Goal: Find specific page/section: Find specific page/section

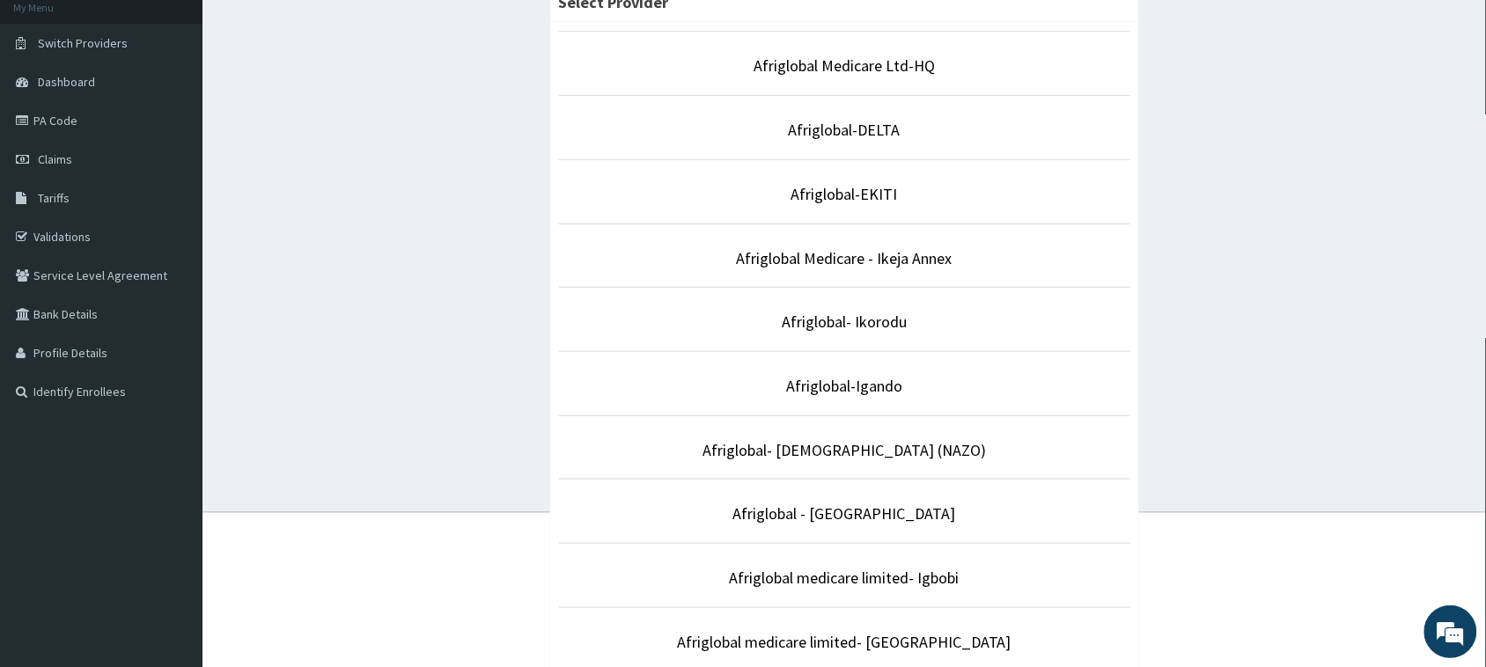
scroll to position [220, 0]
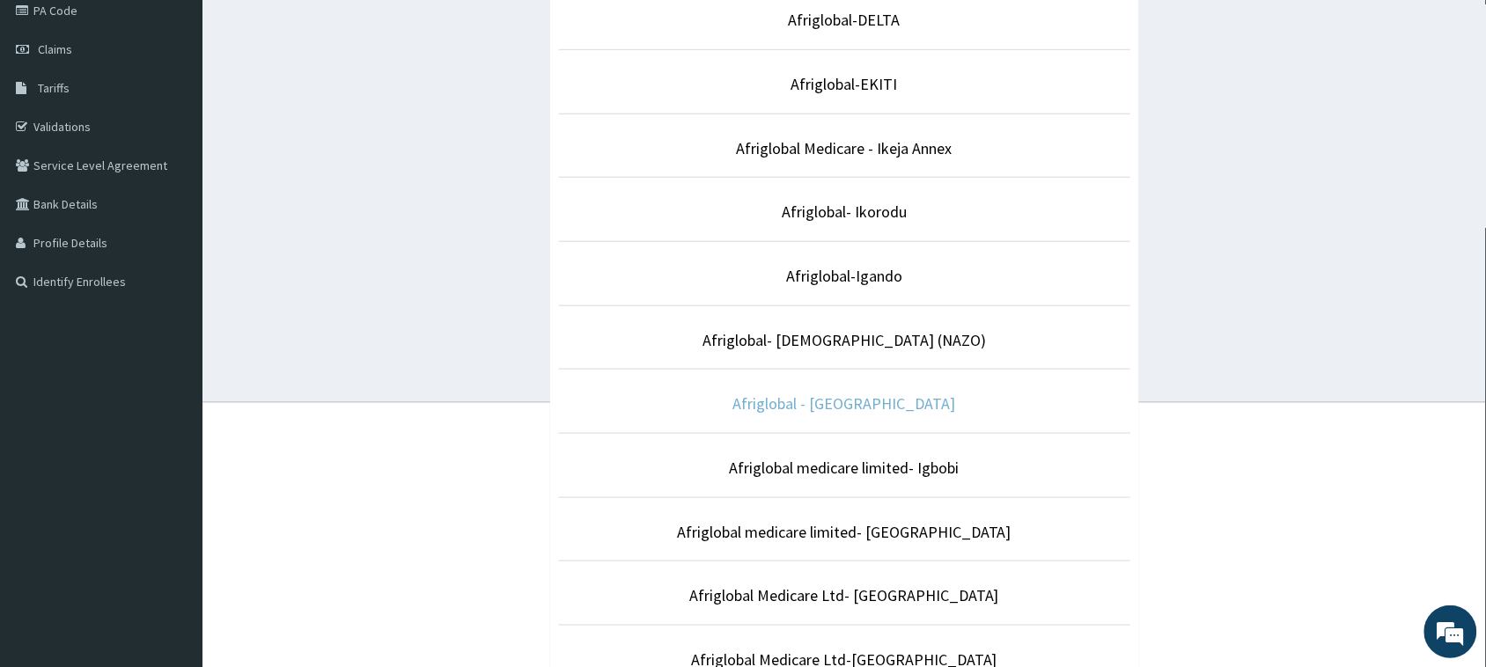
click at [829, 407] on link "Afriglobal - [GEOGRAPHIC_DATA]" at bounding box center [844, 404] width 223 height 20
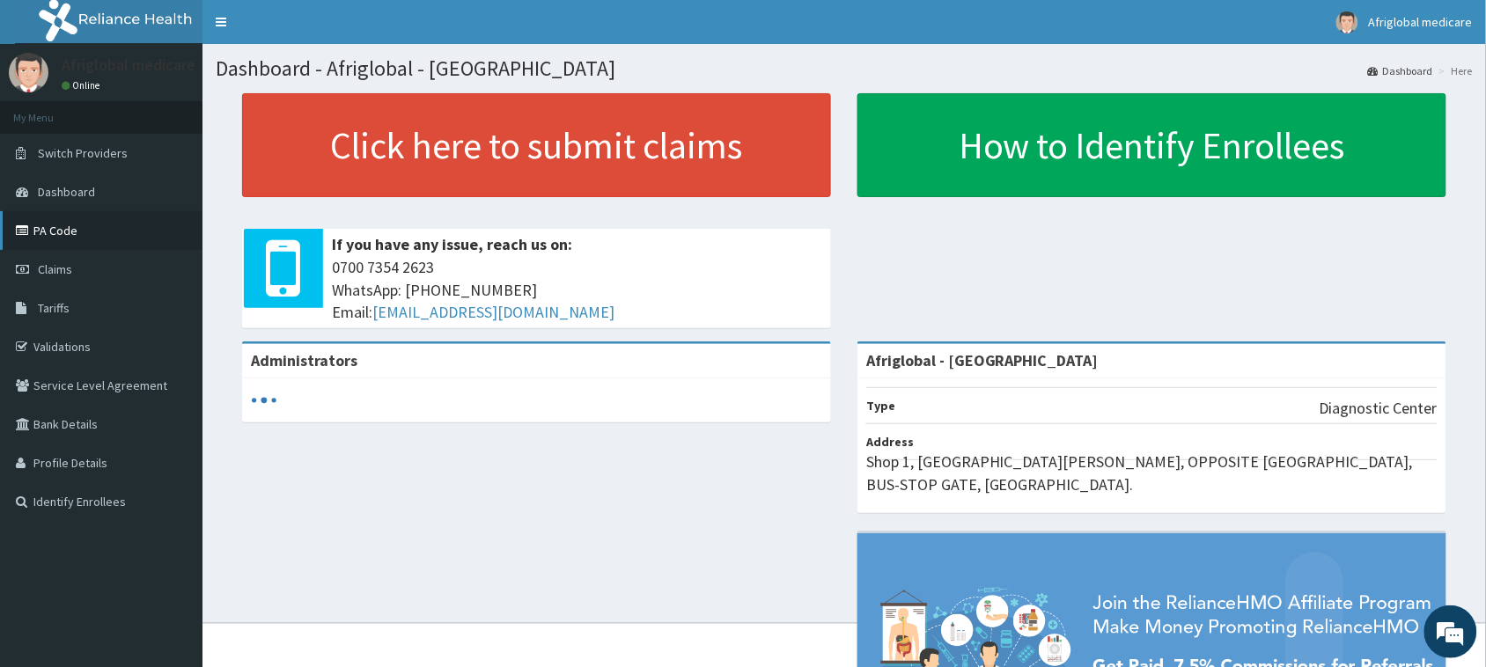
click at [69, 231] on link "PA Code" at bounding box center [101, 230] width 203 height 39
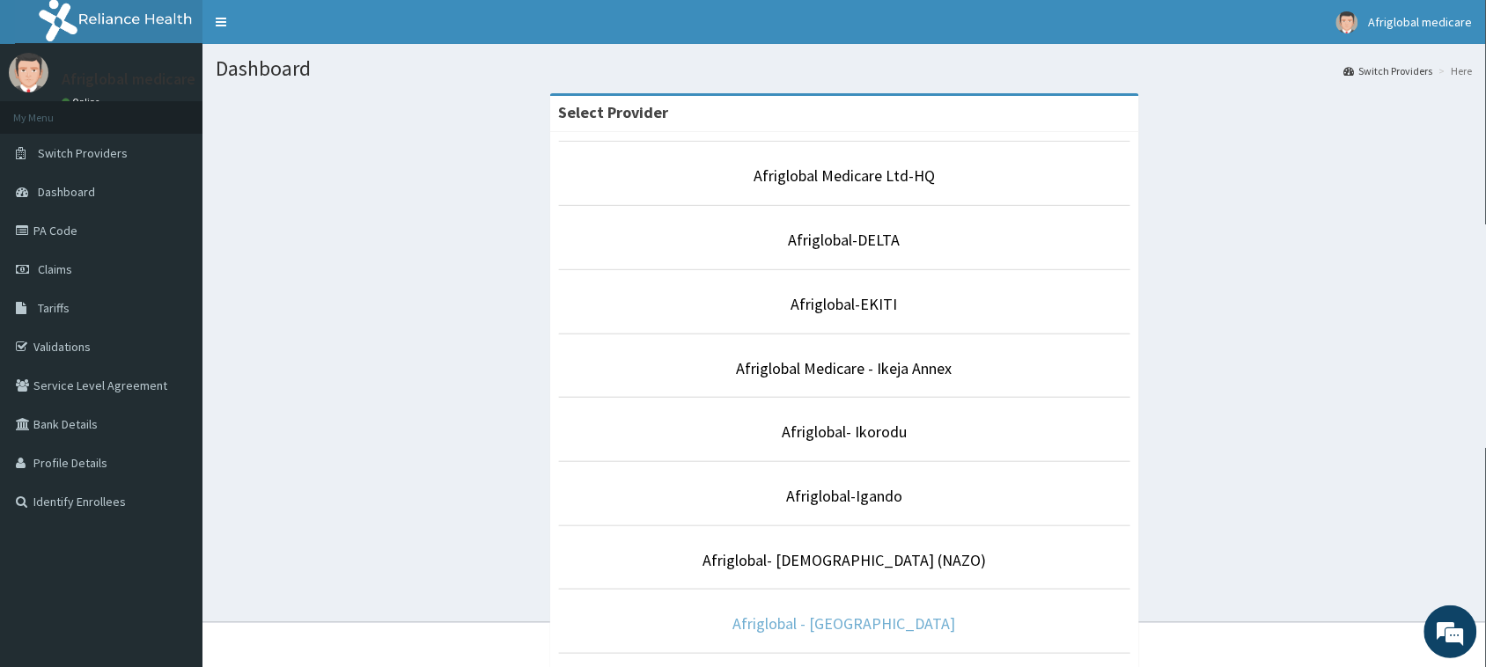
click at [846, 622] on link "Afriglobal - [GEOGRAPHIC_DATA]" at bounding box center [844, 624] width 223 height 20
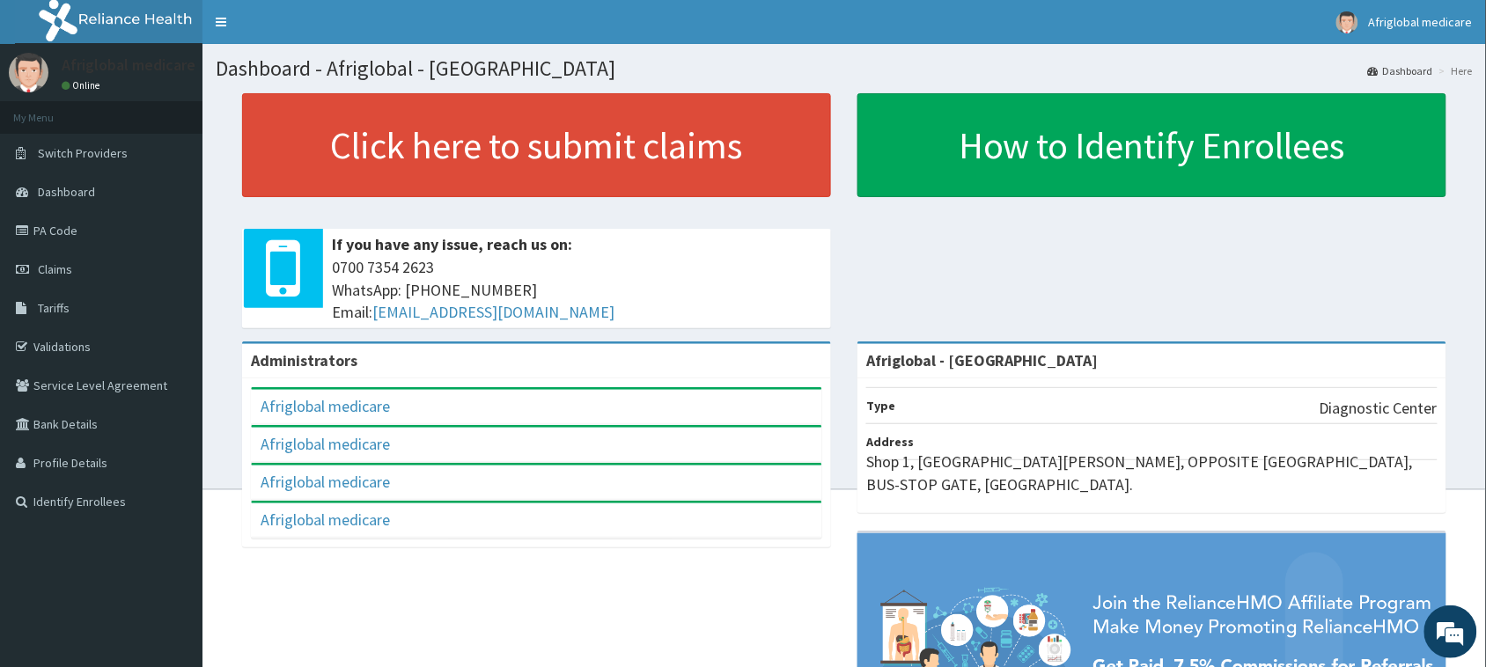
click at [85, 225] on link "PA Code" at bounding box center [101, 230] width 203 height 39
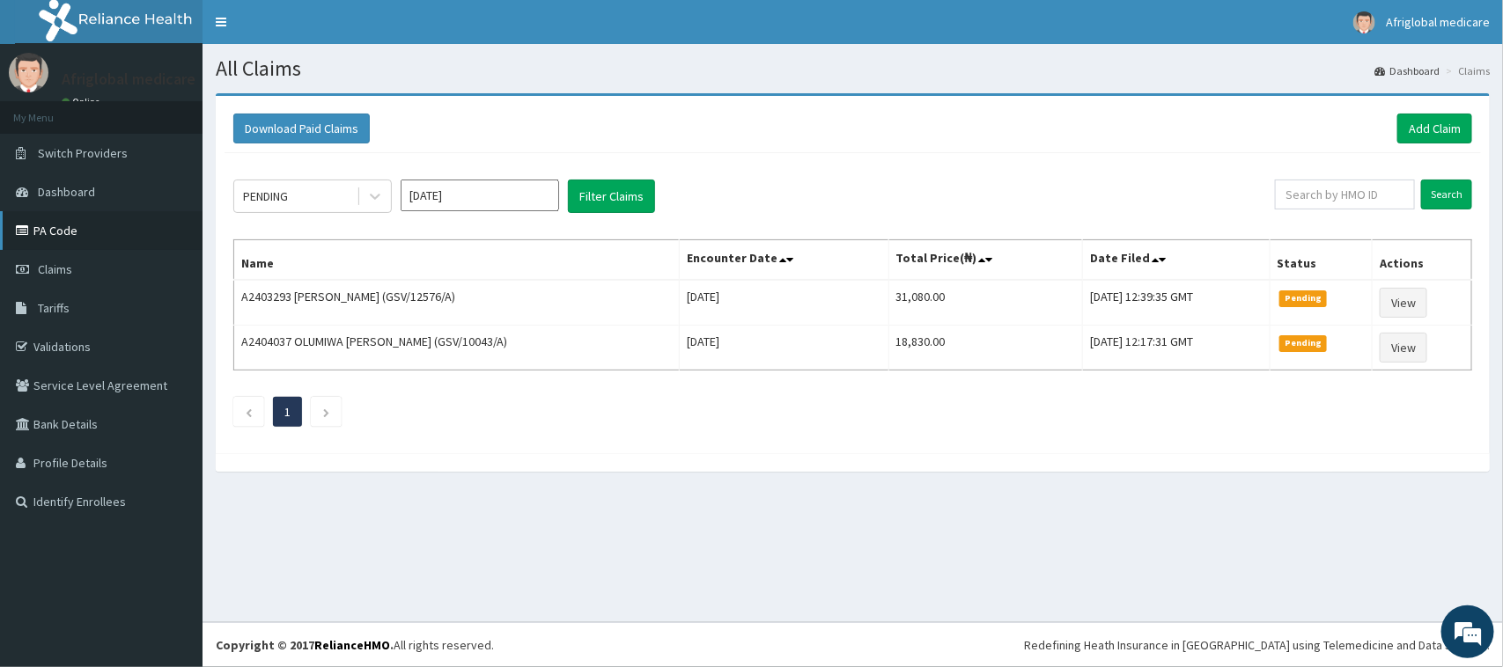
click at [102, 239] on link "PA Code" at bounding box center [101, 230] width 203 height 39
